Goal: Navigation & Orientation: Go to known website

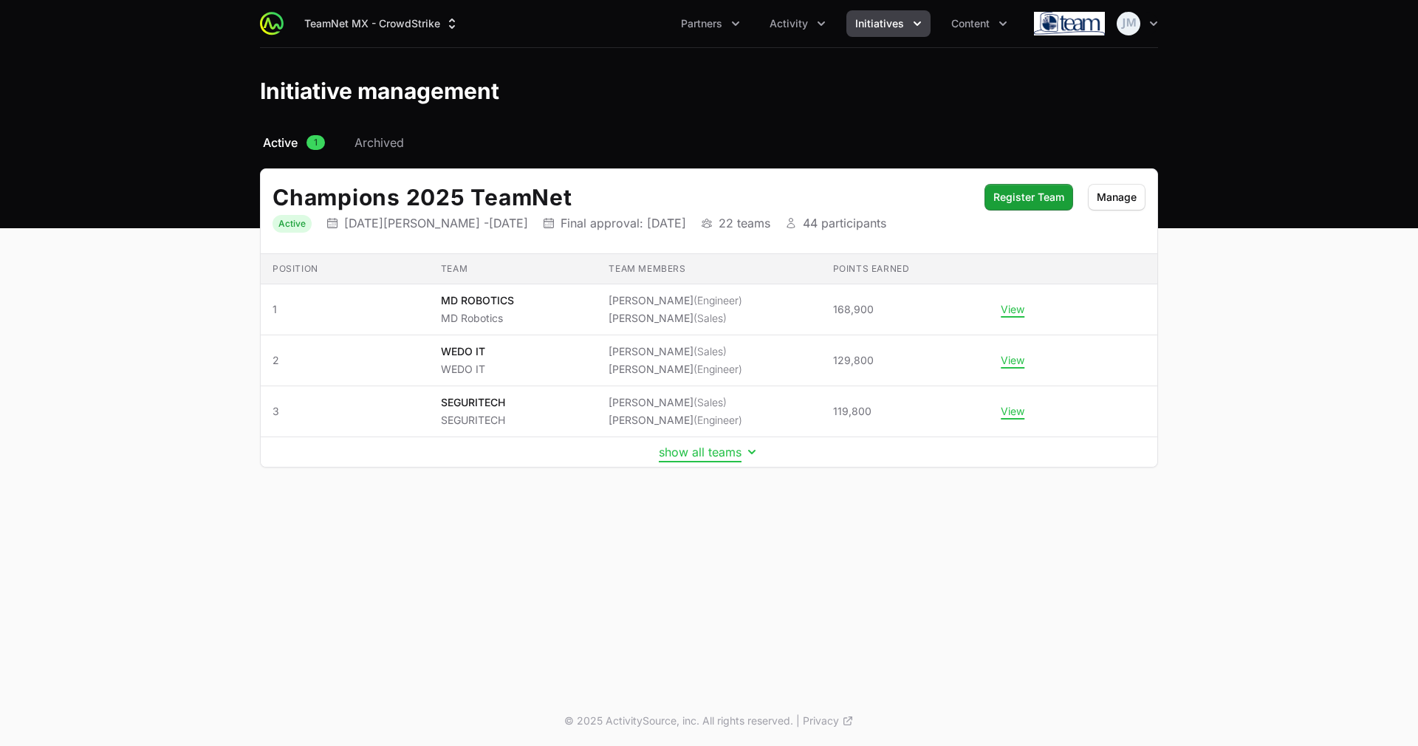
click at [714, 451] on button "show all teams" at bounding box center [709, 452] width 100 height 15
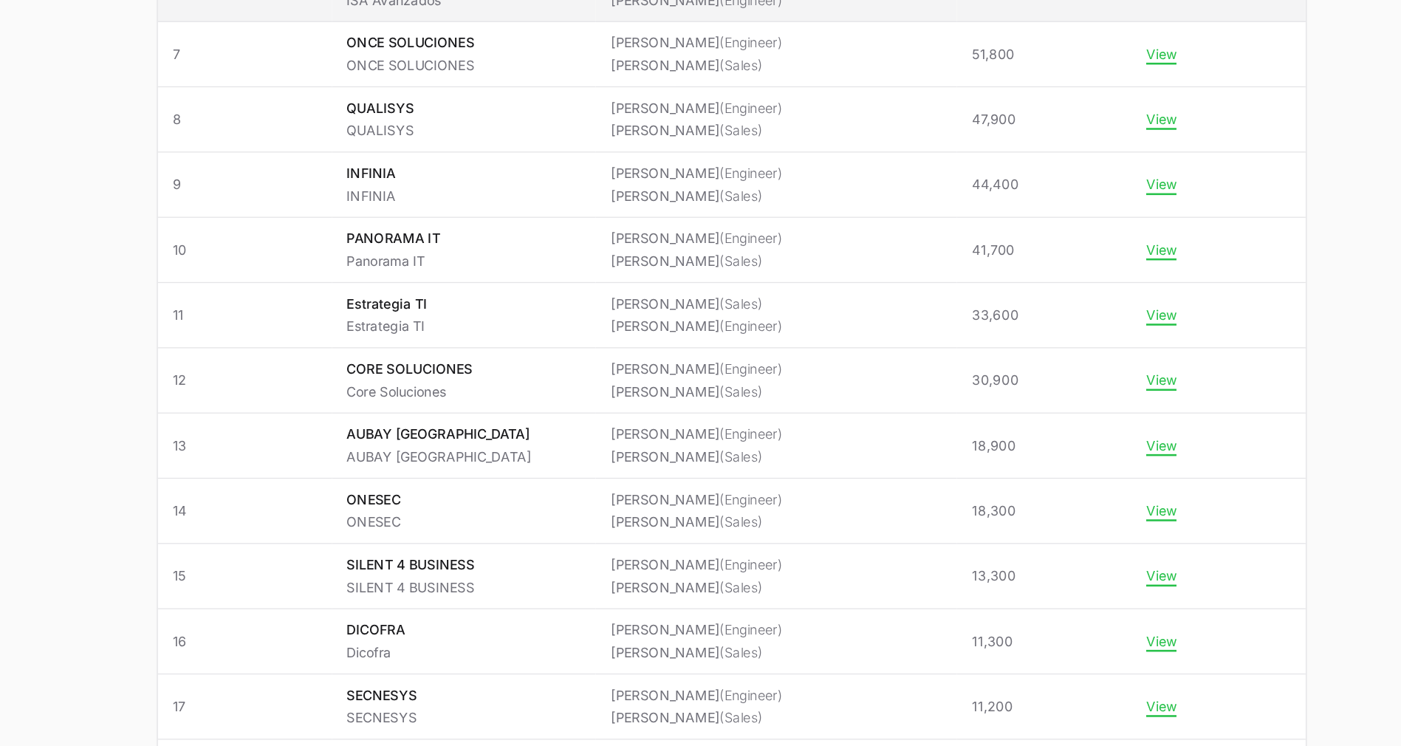
scroll to position [427, 0]
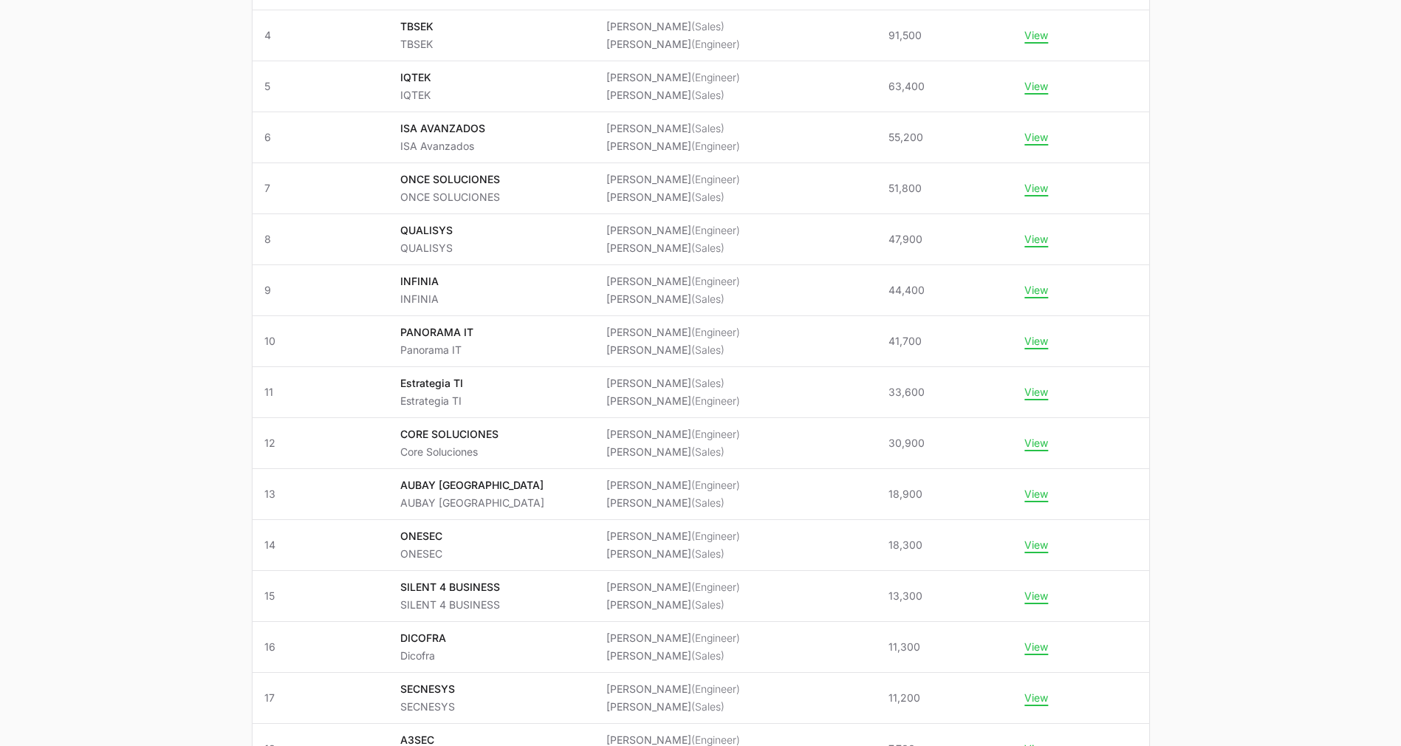
drag, startPoint x: 567, startPoint y: 544, endPoint x: 126, endPoint y: 408, distance: 461.5
click at [126, 408] on main "Select a tab Active Archived Active 1 Archived Champions 2025 TeamNet Status Ac…" at bounding box center [700, 376] width 1401 height 1338
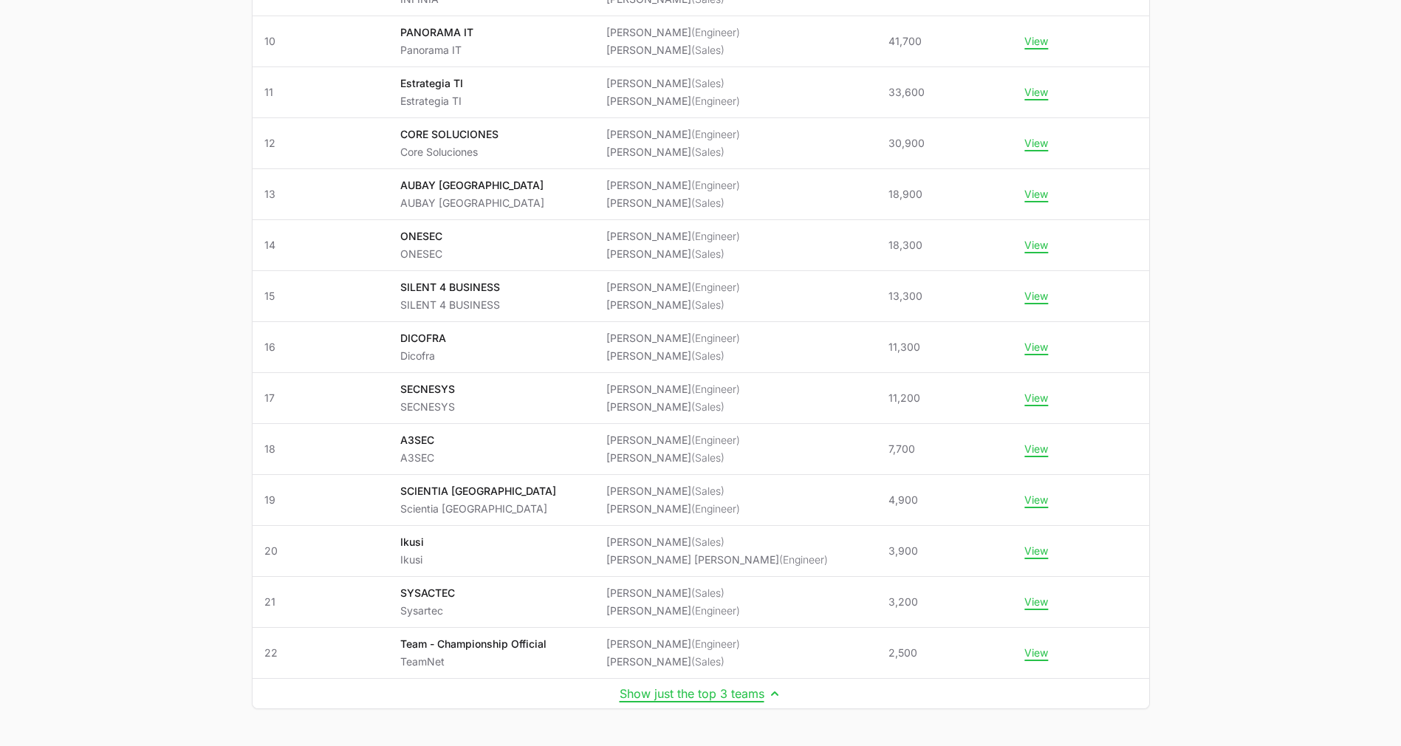
scroll to position [0, 0]
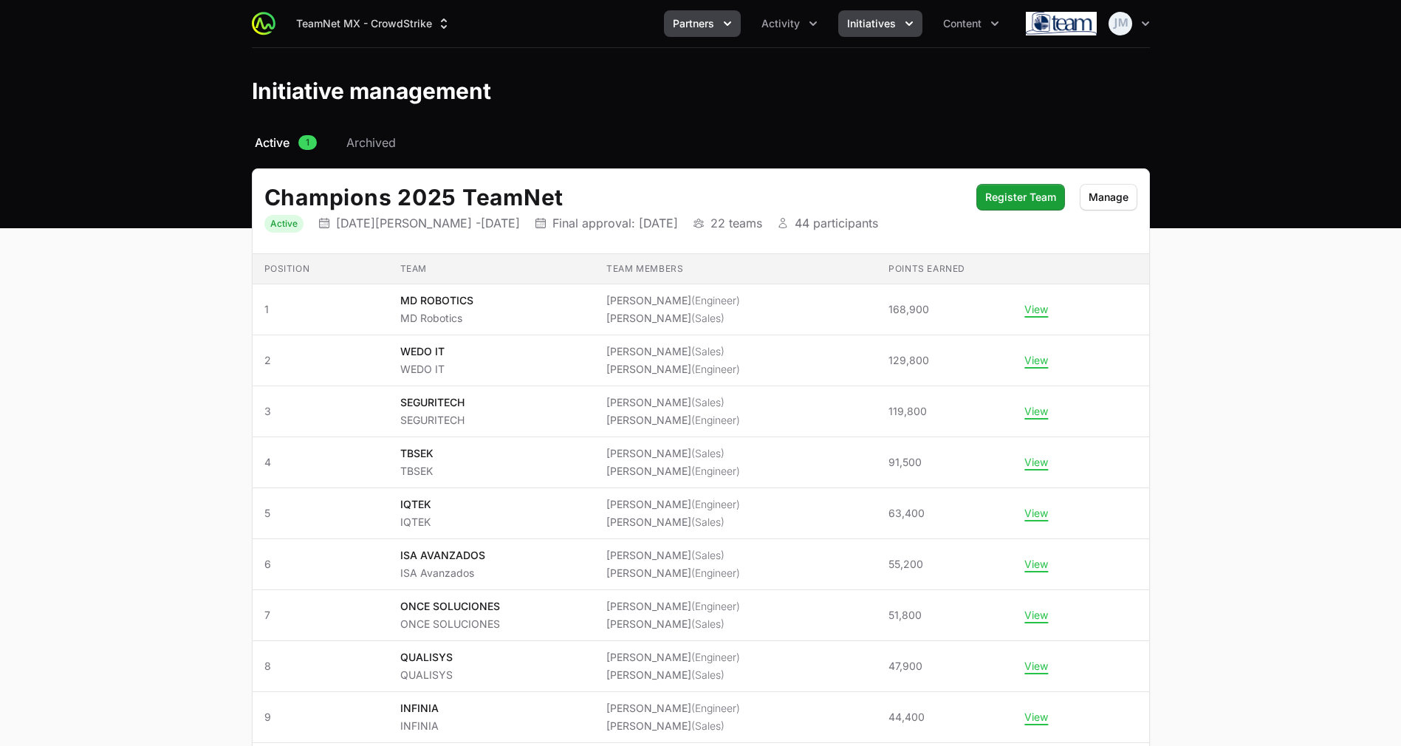
click at [690, 18] on span "Partners" at bounding box center [693, 23] width 41 height 15
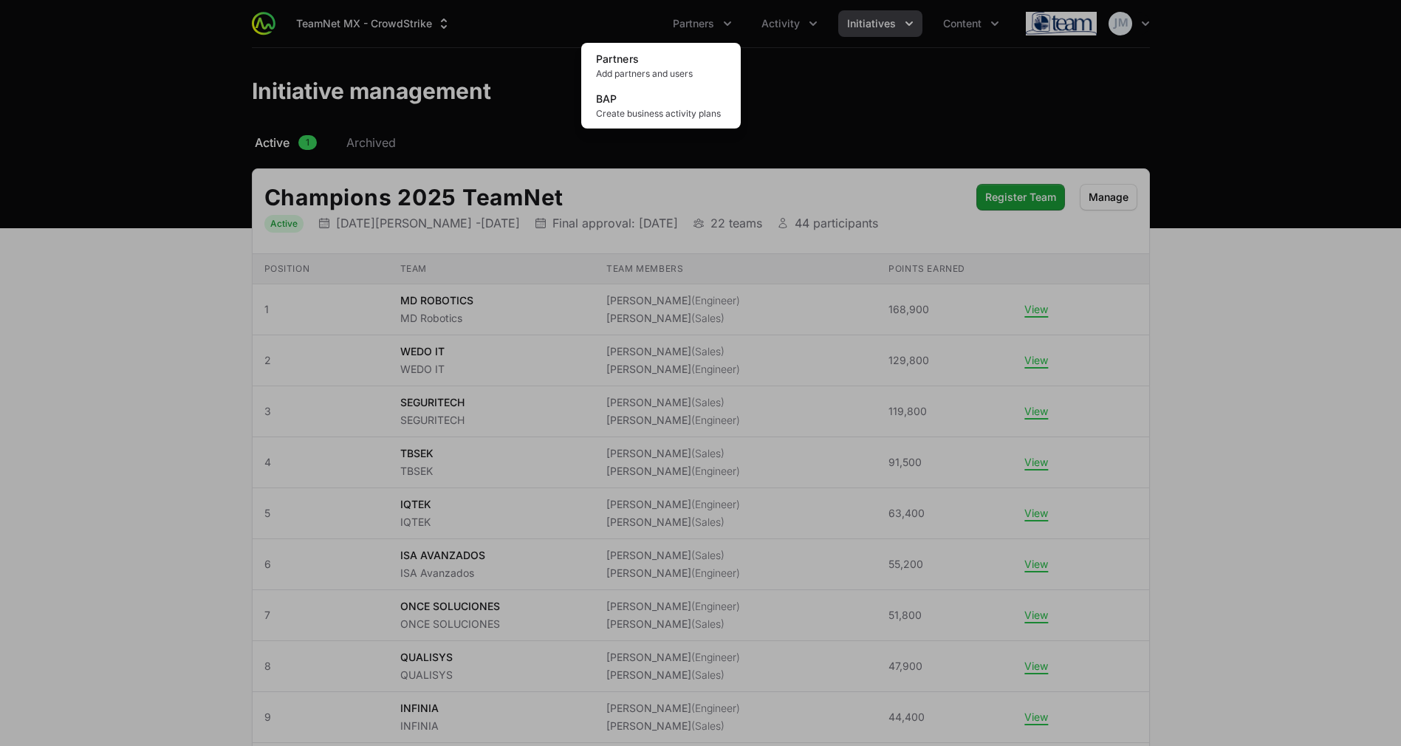
click at [810, 24] on div "Partners menu" at bounding box center [700, 373] width 1401 height 746
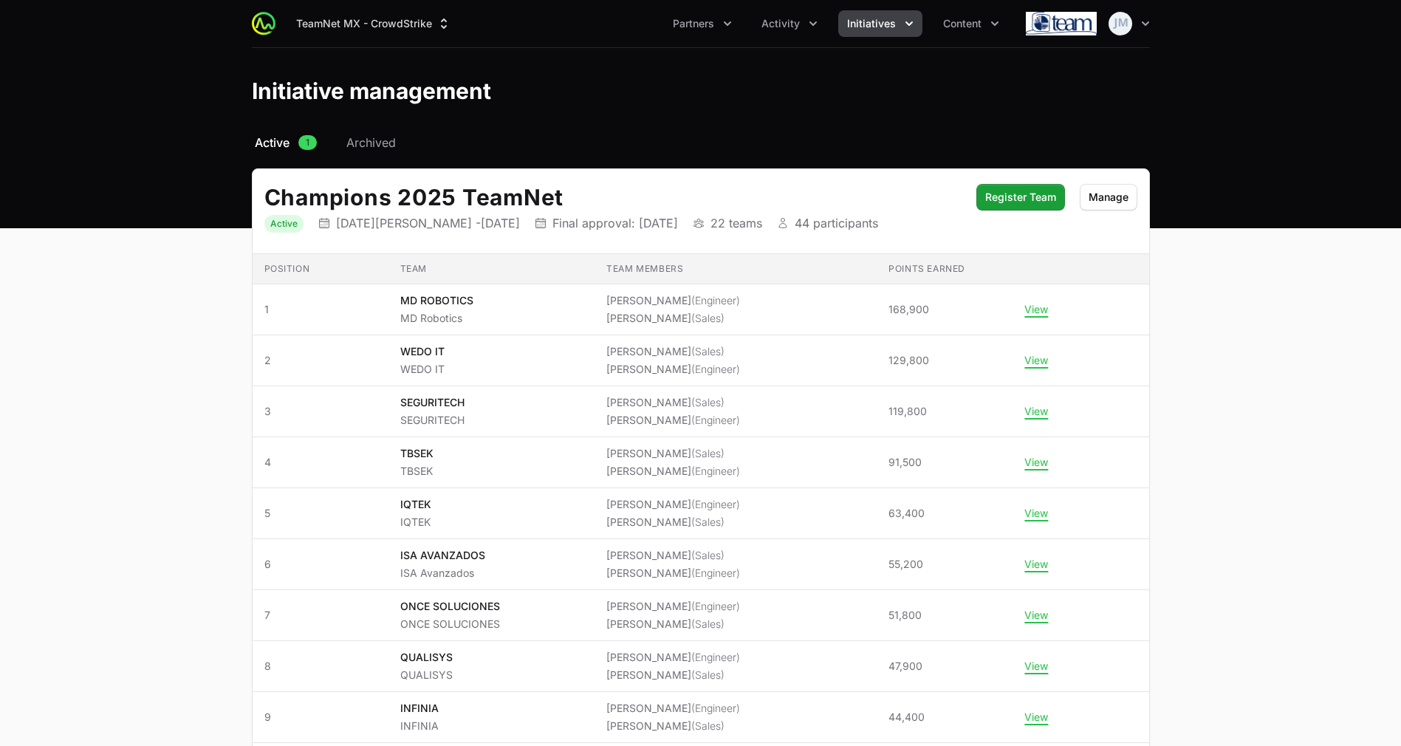
click at [1117, 5] on div "TeamNet MX - CrowdStrike Partners Activity Initiatives Content Open user menu O…" at bounding box center [701, 23] width 898 height 47
click at [1127, 32] on img "button" at bounding box center [1121, 24] width 24 height 24
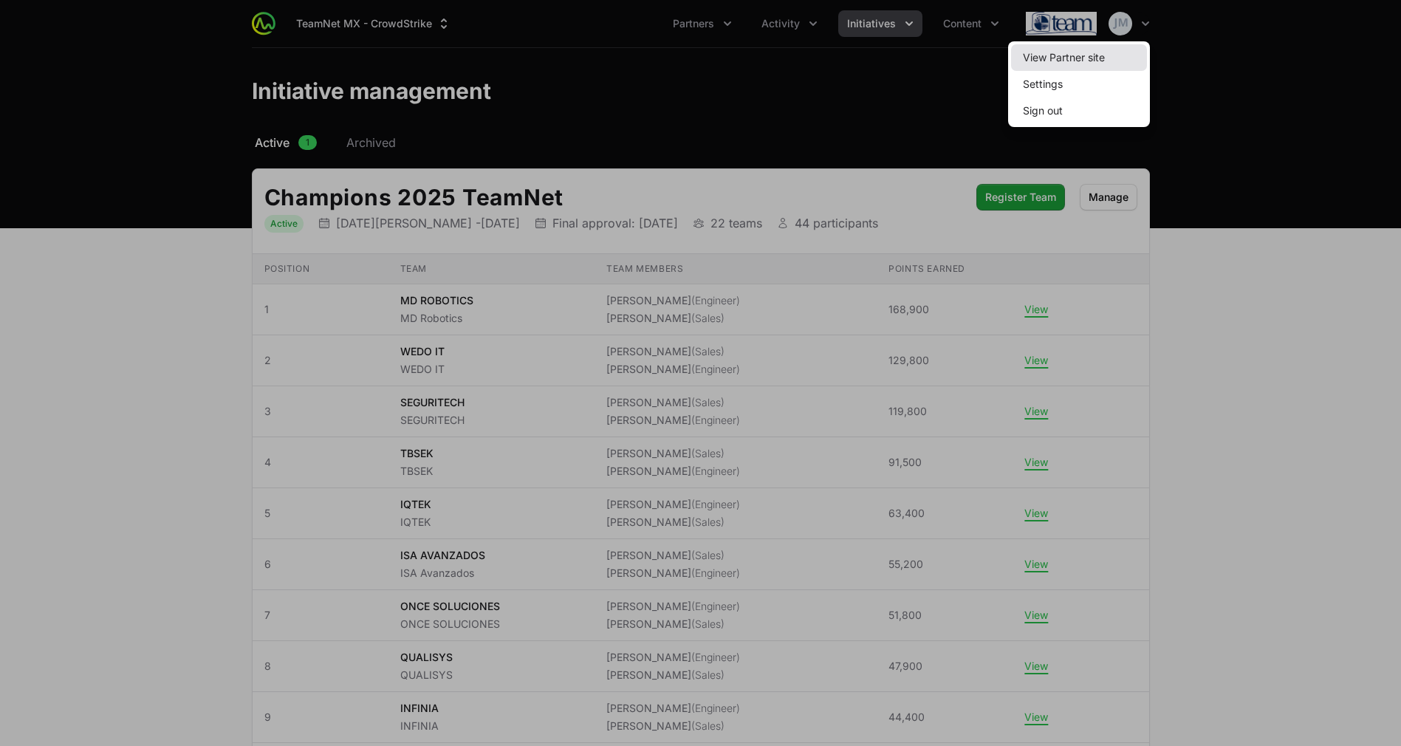
click at [1062, 64] on link "View Partner site" at bounding box center [1079, 57] width 136 height 27
